Goal: Information Seeking & Learning: Learn about a topic

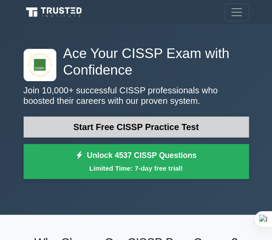
click at [155, 129] on link "Start Free CISSP Practice Test" at bounding box center [137, 127] width 226 height 21
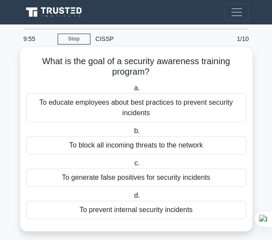
scroll to position [8, 0]
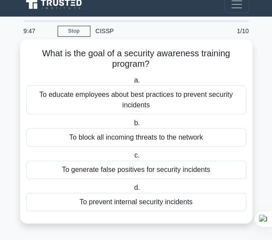
click at [94, 97] on div "To educate employees about best practices to prevent security incidents" at bounding box center [136, 100] width 220 height 29
click at [132, 84] on input "a. To educate employees about best practices to prevent security incidents" at bounding box center [132, 81] width 0 height 6
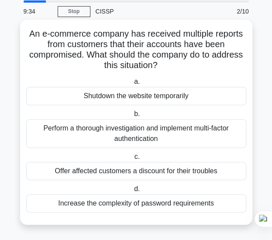
scroll to position [29, 0]
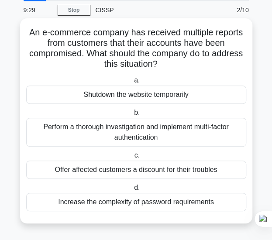
click at [142, 132] on div "Perform a thorough investigation and implement multi-factor authentication" at bounding box center [136, 132] width 220 height 29
click at [132, 116] on input "b. Perform a thorough investigation and implement multi-factor authentication" at bounding box center [132, 113] width 0 height 6
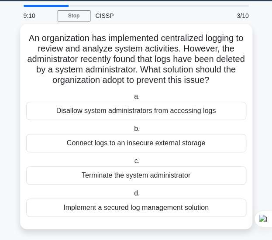
scroll to position [25, 0]
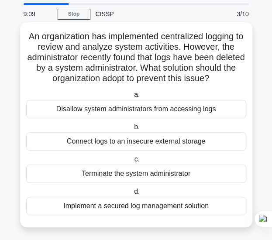
click at [110, 205] on div "Implement a secured log management solution" at bounding box center [136, 206] width 220 height 18
click at [132, 195] on input "d. Implement a secured log management solution" at bounding box center [132, 192] width 0 height 6
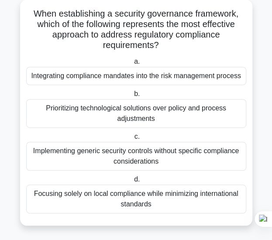
scroll to position [49, 0]
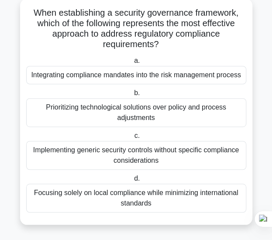
click at [155, 77] on div "Integrating compliance mandates into the risk management process" at bounding box center [136, 75] width 220 height 18
click at [132, 64] on input "a. Integrating compliance mandates into the risk management process" at bounding box center [132, 61] width 0 height 6
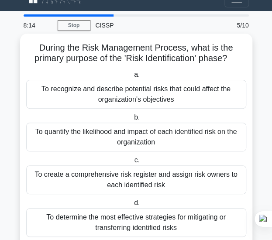
scroll to position [14, 0]
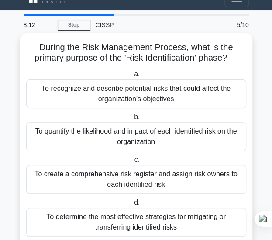
click at [150, 132] on div "To quantify the likelihood and impact of each identified risk on the organizati…" at bounding box center [136, 136] width 220 height 29
click at [132, 120] on input "b. To quantify the likelihood and impact of each identified risk on the organiz…" at bounding box center [132, 118] width 0 height 6
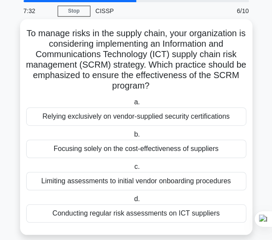
scroll to position [39, 0]
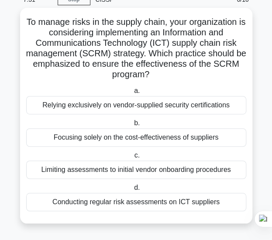
click at [144, 206] on div "Conducting regular risk assessments on ICT suppliers" at bounding box center [136, 202] width 220 height 18
click at [132, 191] on input "d. Conducting regular risk assessments on ICT suppliers" at bounding box center [132, 188] width 0 height 6
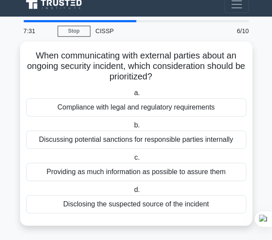
scroll to position [0, 0]
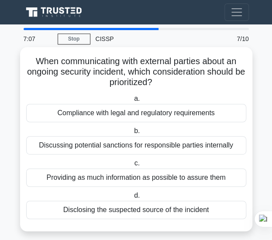
click at [140, 148] on div "Discussing potential sanctions for responsible parties internally" at bounding box center [136, 145] width 220 height 18
click at [132, 134] on input "b. Discussing potential sanctions for responsible parties internally" at bounding box center [132, 132] width 0 height 6
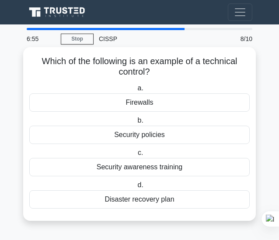
click at [138, 168] on div "Security awareness training" at bounding box center [139, 167] width 220 height 18
click at [136, 156] on input "c. Security awareness training" at bounding box center [136, 153] width 0 height 6
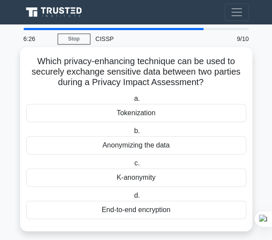
click at [120, 209] on div "End-to-end encryption" at bounding box center [136, 210] width 220 height 18
click at [132, 199] on input "d. End-to-end encryption" at bounding box center [132, 196] width 0 height 6
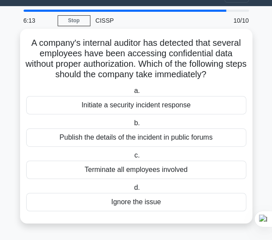
scroll to position [18, 0]
click at [150, 108] on div "Initiate a security incident response" at bounding box center [136, 105] width 220 height 18
click at [132, 94] on input "a. Initiate a security incident response" at bounding box center [132, 91] width 0 height 6
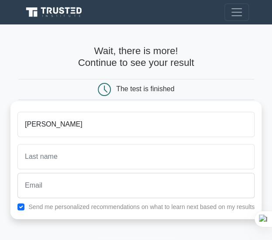
type input "aneela"
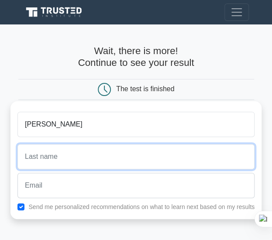
click at [44, 160] on input "text" at bounding box center [135, 156] width 237 height 25
type input "Sharif"
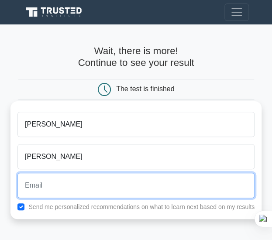
click at [50, 188] on input "email" at bounding box center [135, 185] width 237 height 25
type input "aneelashareef49@gmail.com"
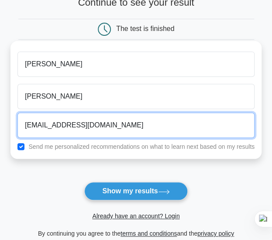
scroll to position [75, 0]
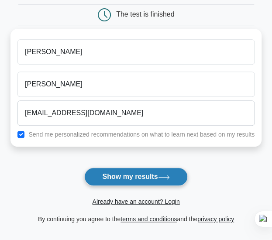
click at [126, 173] on button "Show my results" at bounding box center [135, 177] width 103 height 18
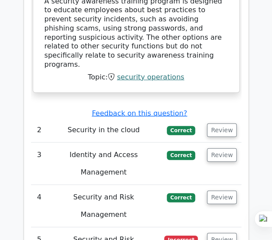
scroll to position [1296, 0]
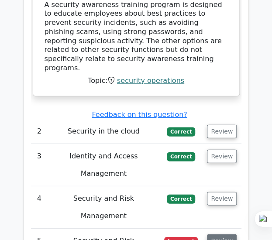
click at [215, 235] on button "Review" at bounding box center [222, 242] width 30 height 14
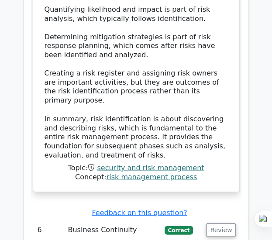
scroll to position [1927, 0]
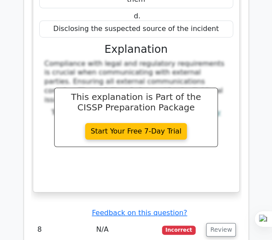
scroll to position [2371, 0]
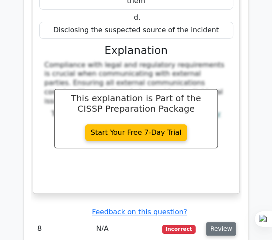
click at [220, 223] on button "Review" at bounding box center [221, 230] width 30 height 14
